Goal: Task Accomplishment & Management: Use online tool/utility

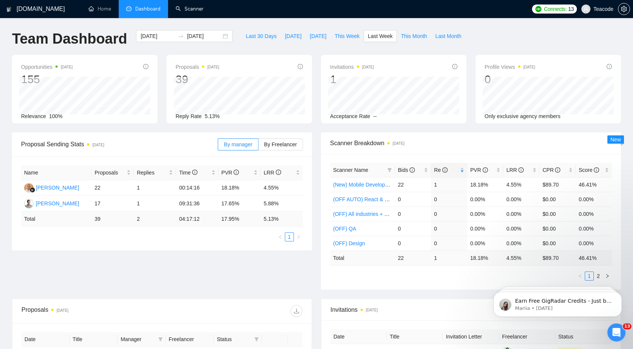
click at [188, 9] on link "Scanner" at bounding box center [189, 9] width 28 height 6
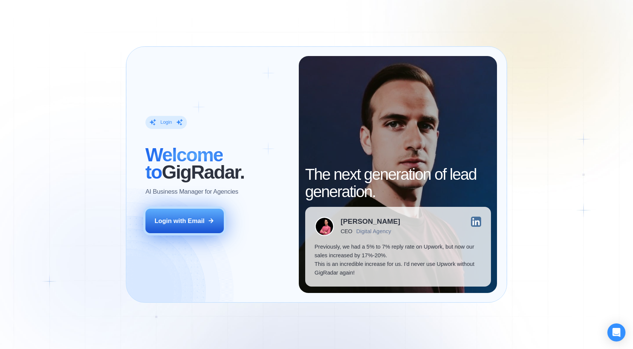
click at [201, 219] on div "Login with Email" at bounding box center [179, 221] width 50 height 9
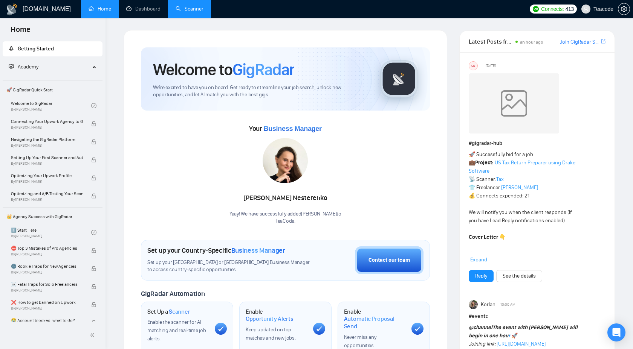
click at [194, 9] on link "Scanner" at bounding box center [189, 9] width 28 height 6
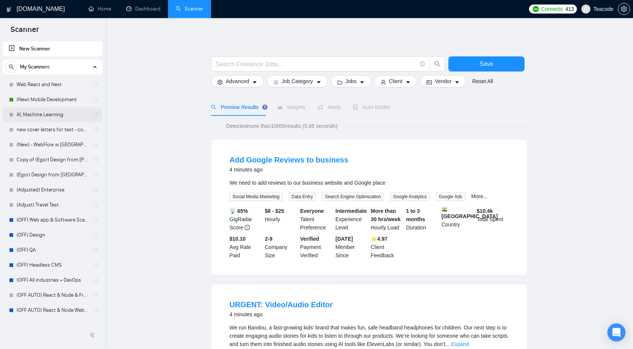
click at [59, 113] on link "AI, Machine Learning" at bounding box center [53, 114] width 72 height 15
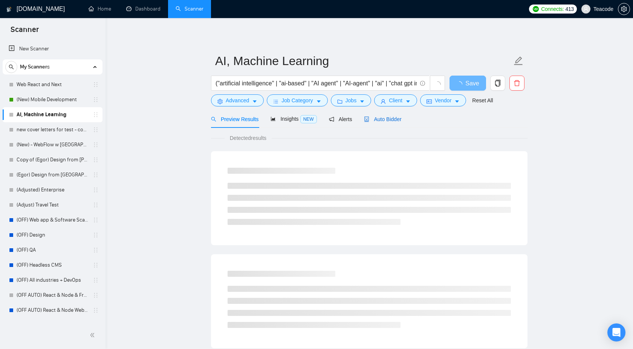
click at [384, 118] on span "Auto Bidder" at bounding box center [382, 119] width 37 height 6
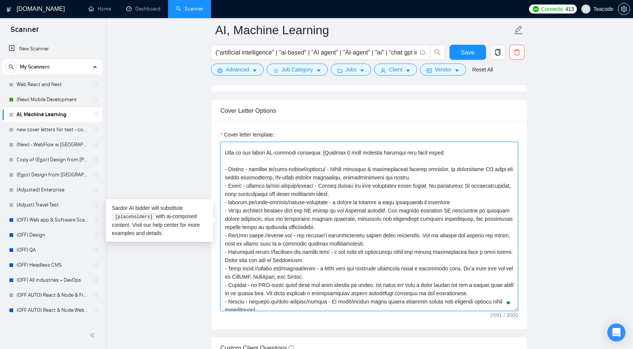
scroll to position [70, 0]
drag, startPoint x: 224, startPoint y: 169, endPoint x: 401, endPoint y: 195, distance: 178.1
click at [401, 195] on textarea "Cover letter template:" at bounding box center [369, 226] width 298 height 169
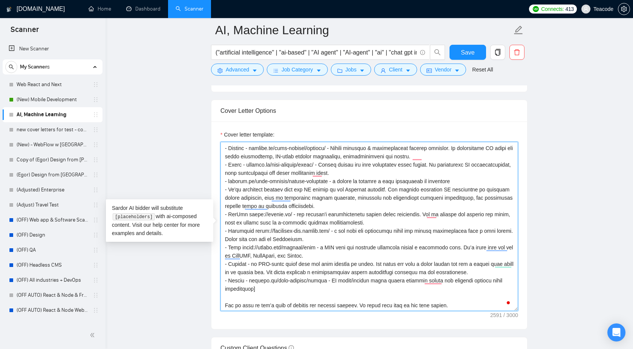
scroll to position [0, 0]
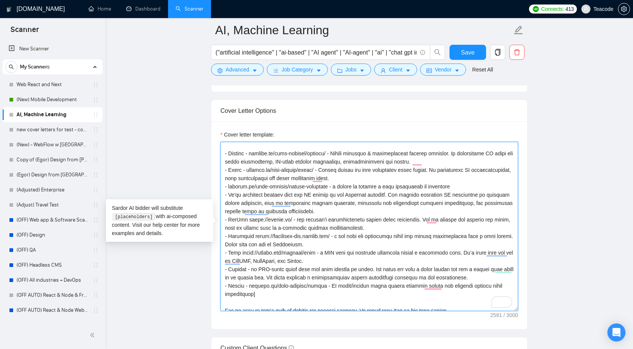
drag, startPoint x: 225, startPoint y: 194, endPoint x: 336, endPoint y: 213, distance: 111.9
click at [336, 213] on textarea "Cover letter template:" at bounding box center [369, 226] width 298 height 169
